Goal: Transaction & Acquisition: Purchase product/service

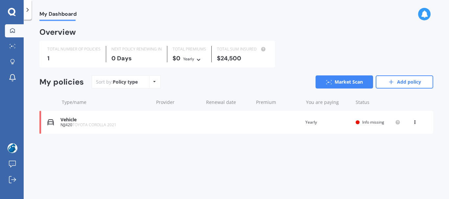
click at [412, 123] on div "View option View policy Delete" at bounding box center [415, 122] width 20 height 7
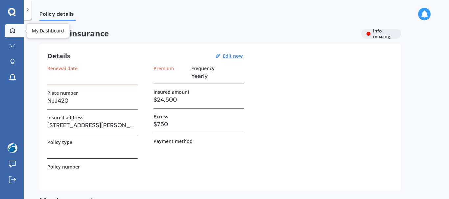
click at [9, 34] on div at bounding box center [13, 31] width 10 height 6
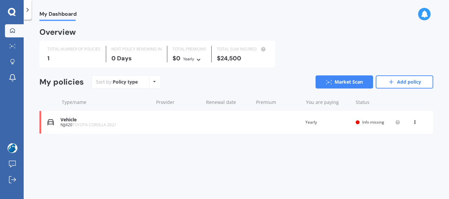
click at [414, 123] on icon at bounding box center [414, 121] width 5 height 4
click at [317, 140] on div "Overview TOTAL NUMBER OF POLICIES 1 NEXT POLICY RENEWING IN 0 Days TOTAL PREMIU…" at bounding box center [236, 89] width 394 height 121
click at [414, 126] on div "Vehicle NJJ420 TOYOTA COROLLA 2021 Renewal date Premium You are paying Yearly S…" at bounding box center [236, 122] width 394 height 23
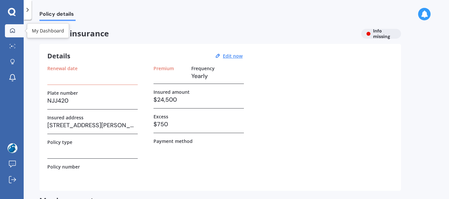
click at [10, 28] on div at bounding box center [13, 31] width 10 height 6
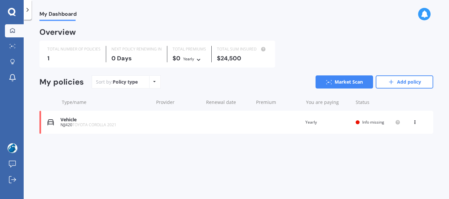
click at [415, 123] on icon at bounding box center [414, 121] width 5 height 4
click at [404, 139] on div "View policy" at bounding box center [400, 134] width 65 height 13
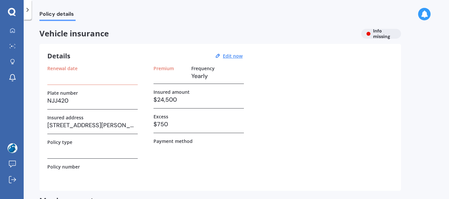
click at [379, 32] on div "Vehicle insurance Info missing" at bounding box center [219, 34] width 361 height 10
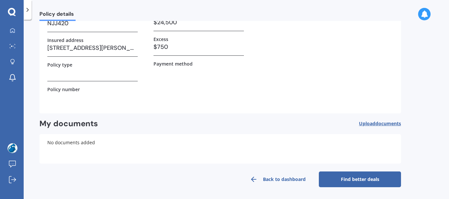
click at [266, 177] on link "Back to dashboard" at bounding box center [278, 180] width 82 height 16
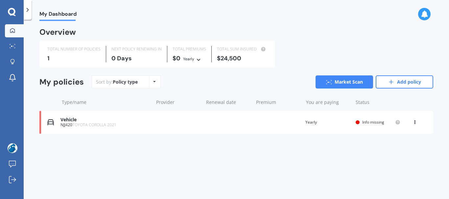
click at [65, 118] on div "Vehicle" at bounding box center [105, 120] width 90 height 6
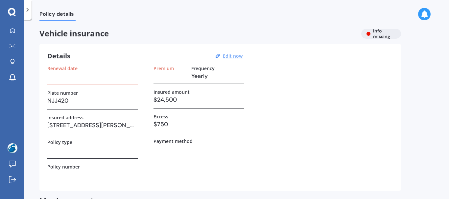
click at [225, 57] on u "Edit now" at bounding box center [233, 56] width 20 height 6
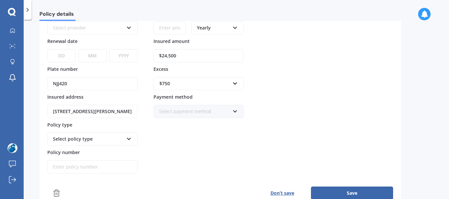
scroll to position [71, 0]
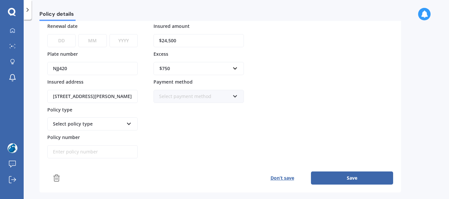
click at [219, 98] on div "Select payment method" at bounding box center [194, 96] width 71 height 7
click at [326, 72] on div "Policy provider Select provider AA AMI AMP ANZ ASB Aioi Nissay Dowa Ando Assura…" at bounding box center [220, 77] width 346 height 164
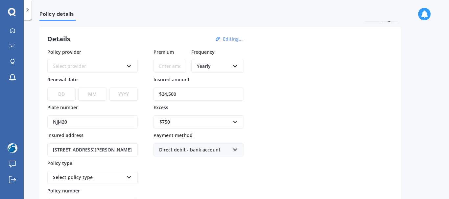
scroll to position [0, 0]
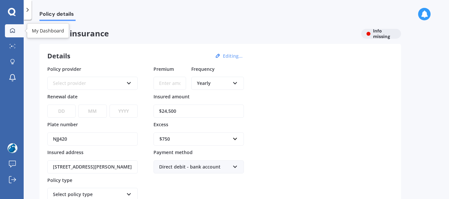
click at [12, 30] on icon at bounding box center [12, 30] width 5 height 5
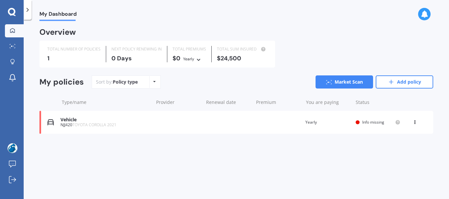
click at [132, 129] on div "Vehicle NJJ420 TOYOTA COROLLA 2021 Renewal date Premium You are paying Yearly S…" at bounding box center [236, 122] width 394 height 23
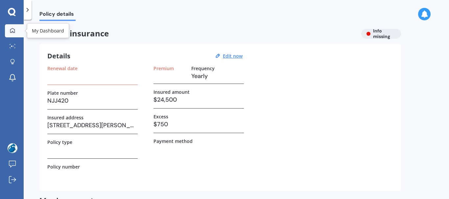
click at [13, 27] on link "My Dashboard" at bounding box center [14, 30] width 19 height 13
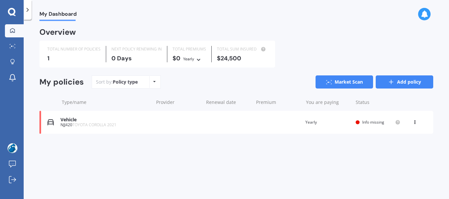
click at [405, 77] on link "Add policy" at bounding box center [404, 82] width 57 height 13
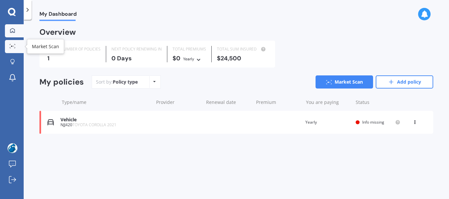
click at [14, 43] on link "Market Scan" at bounding box center [14, 46] width 19 height 13
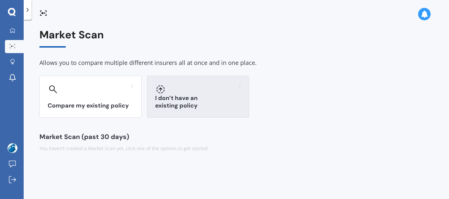
click at [166, 84] on div at bounding box center [198, 89] width 86 height 11
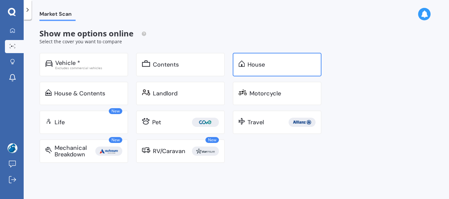
click at [262, 71] on div "House" at bounding box center [277, 65] width 89 height 24
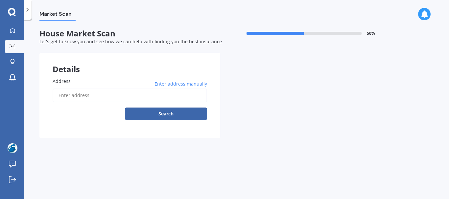
click at [66, 93] on input "Address" at bounding box center [130, 96] width 154 height 14
type input "[STREET_ADDRESS][PERSON_NAME]"
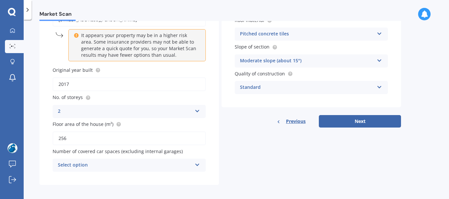
scroll to position [79, 0]
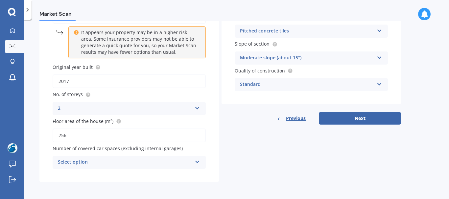
click at [101, 163] on div "Select option" at bounding box center [125, 163] width 134 height 8
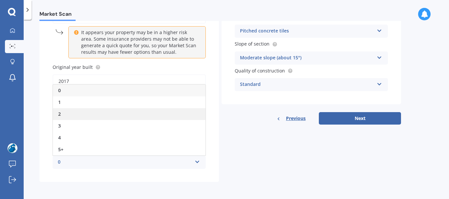
click at [91, 113] on div "2" at bounding box center [129, 114] width 152 height 12
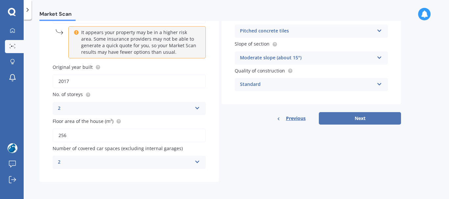
click at [346, 123] on button "Next" at bounding box center [360, 118] width 82 height 12
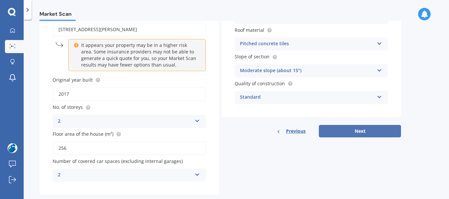
select select "29"
select select "11"
select select "1975"
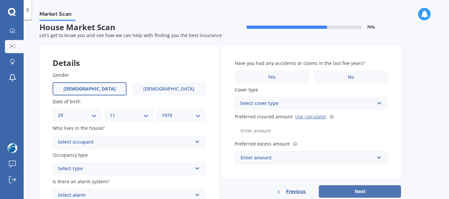
scroll to position [0, 0]
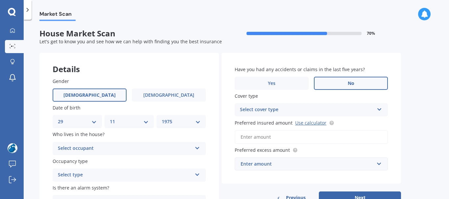
click at [349, 87] on label "No" at bounding box center [351, 83] width 74 height 13
click at [0, 0] on input "No" at bounding box center [0, 0] width 0 height 0
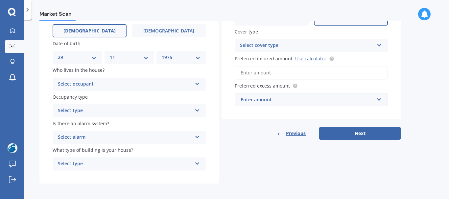
scroll to position [66, 0]
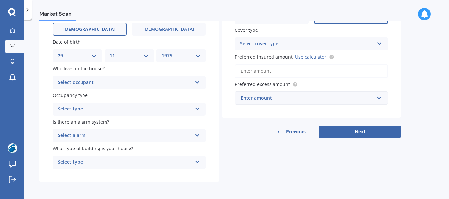
click at [100, 85] on div "Select occupant" at bounding box center [125, 83] width 134 height 8
click at [93, 98] on div "Owner" at bounding box center [129, 96] width 152 height 12
click at [91, 108] on div "Select type" at bounding box center [125, 109] width 134 height 8
click at [88, 121] on div "Permanent" at bounding box center [129, 122] width 152 height 12
click at [83, 139] on div "Select alarm" at bounding box center [125, 136] width 134 height 8
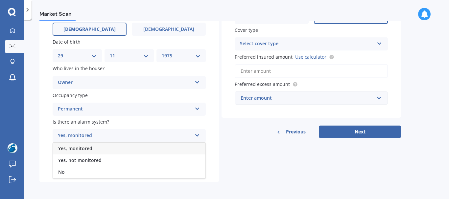
click at [80, 153] on div "Yes, monitored" at bounding box center [129, 149] width 152 height 12
click at [79, 163] on div "Select type" at bounding box center [125, 163] width 134 height 8
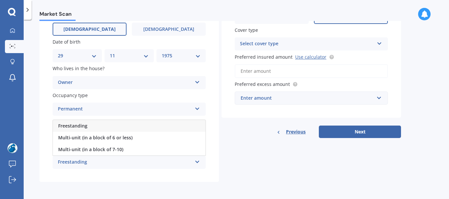
click at [92, 128] on div "Freestanding" at bounding box center [129, 126] width 152 height 12
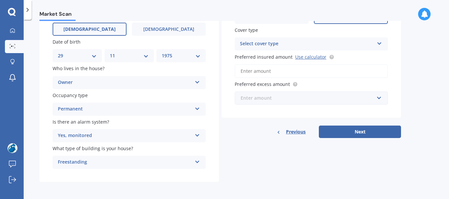
click at [290, 103] on input "text" at bounding box center [308, 98] width 147 height 12
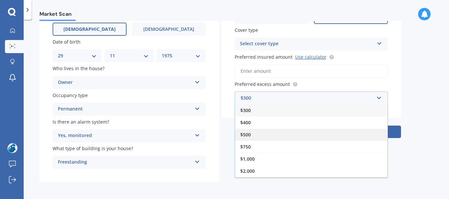
click at [276, 134] on div "$500" at bounding box center [311, 135] width 152 height 12
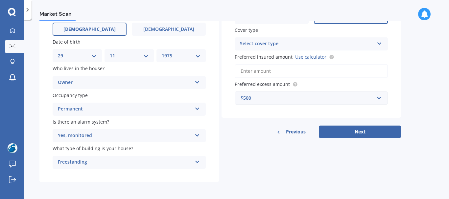
click at [284, 70] on input "Preferred insured amount Use calculator" at bounding box center [311, 71] width 153 height 14
click at [302, 55] on link "Use calculator" at bounding box center [310, 57] width 31 height 6
click at [294, 66] on input "Preferred insured amount Use calculator" at bounding box center [311, 71] width 153 height 14
paste input "$1,039,108"
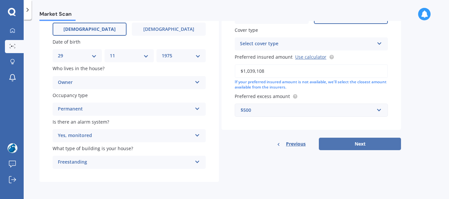
type input "$1,039,108"
click at [330, 147] on button "Next" at bounding box center [360, 144] width 82 height 12
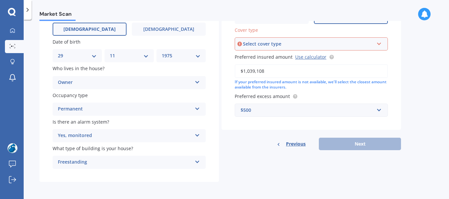
click at [316, 45] on div "Select cover type" at bounding box center [308, 43] width 131 height 7
click at [308, 52] on div "High" at bounding box center [311, 57] width 152 height 12
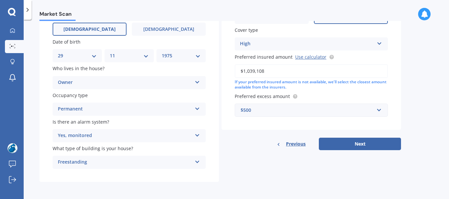
click at [311, 43] on div "High" at bounding box center [307, 44] width 134 height 8
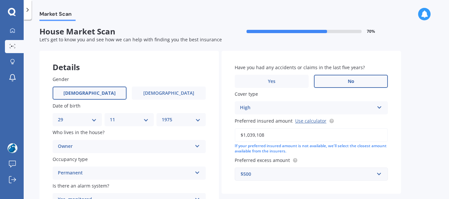
scroll to position [0, 0]
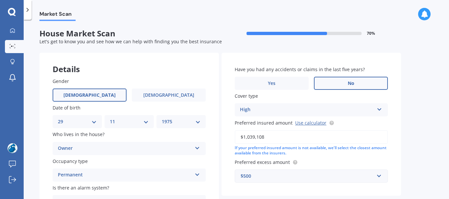
click at [380, 107] on icon at bounding box center [380, 108] width 6 height 5
click at [419, 116] on div "Market Scan House Market Scan 70 % Let's get to know you and see how we can hel…" at bounding box center [236, 111] width 425 height 180
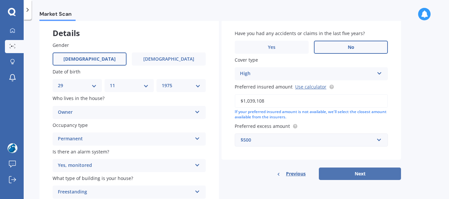
scroll to position [66, 0]
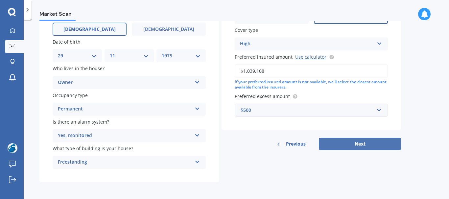
click at [376, 140] on button "Next" at bounding box center [360, 144] width 82 height 12
select select "29"
select select "11"
select select "1975"
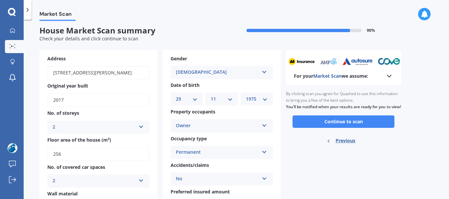
scroll to position [0, 0]
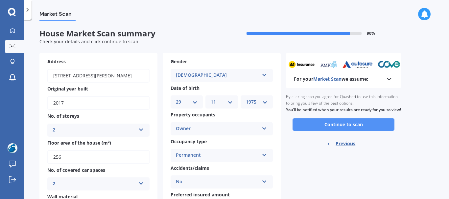
click at [362, 129] on button "Continue to scan" at bounding box center [343, 125] width 102 height 12
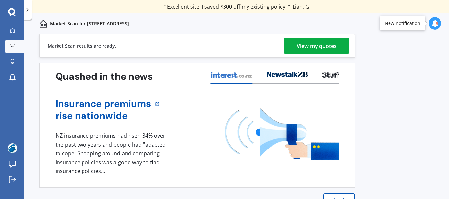
click at [312, 50] on div "View my quotes" at bounding box center [317, 46] width 40 height 16
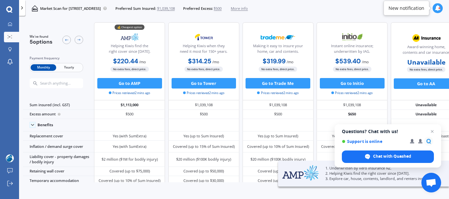
scroll to position [0, 19]
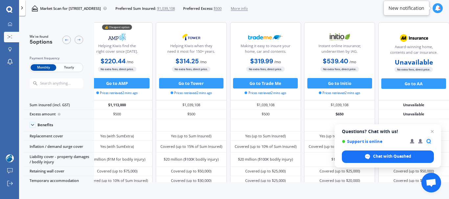
click at [327, 30] on div "Instant online insurance; underwritten by IAG. $539.40 / mo $5,889.41 / yr $539…" at bounding box center [339, 61] width 71 height 78
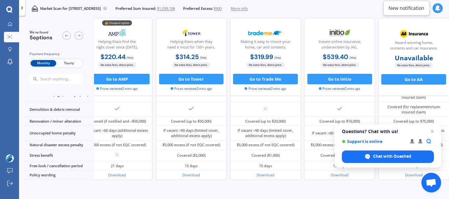
scroll to position [304, 19]
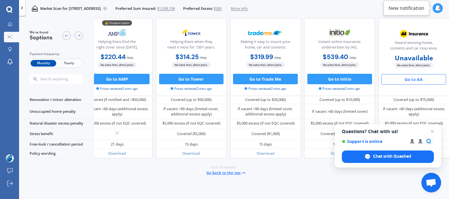
click at [397, 79] on button "Go to AA" at bounding box center [413, 79] width 65 height 11
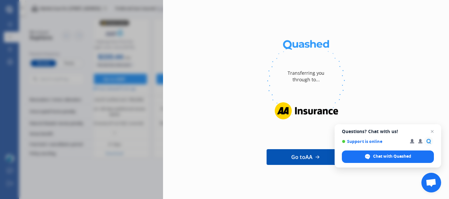
scroll to position [0, 0]
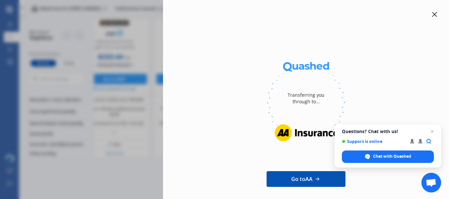
click at [432, 15] on icon at bounding box center [434, 14] width 5 height 5
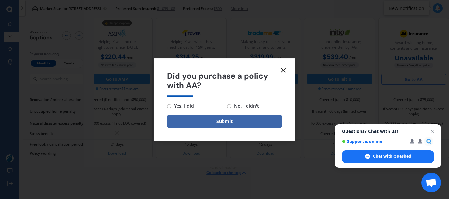
click at [282, 70] on icon at bounding box center [283, 70] width 8 height 8
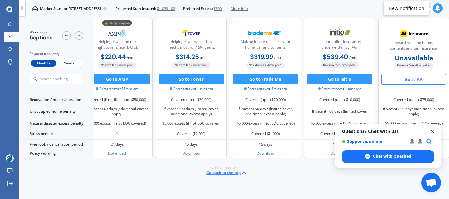
click at [434, 131] on span "Close chat" at bounding box center [432, 132] width 8 height 8
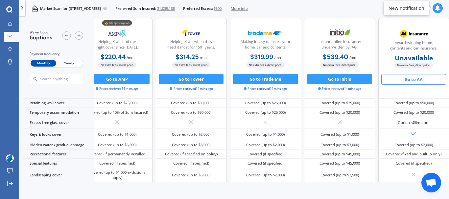
scroll to position [81, 19]
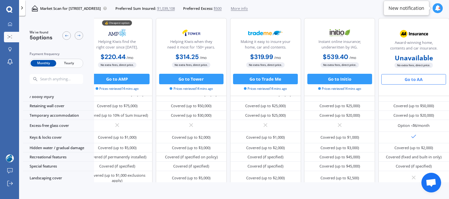
click at [66, 67] on span "Yearly" at bounding box center [69, 63] width 26 height 7
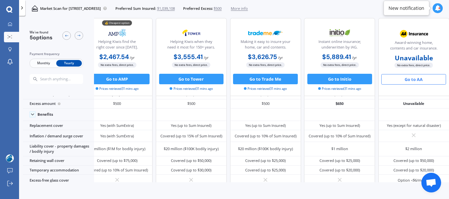
scroll to position [0, 19]
